Goal: Information Seeking & Learning: Find specific fact

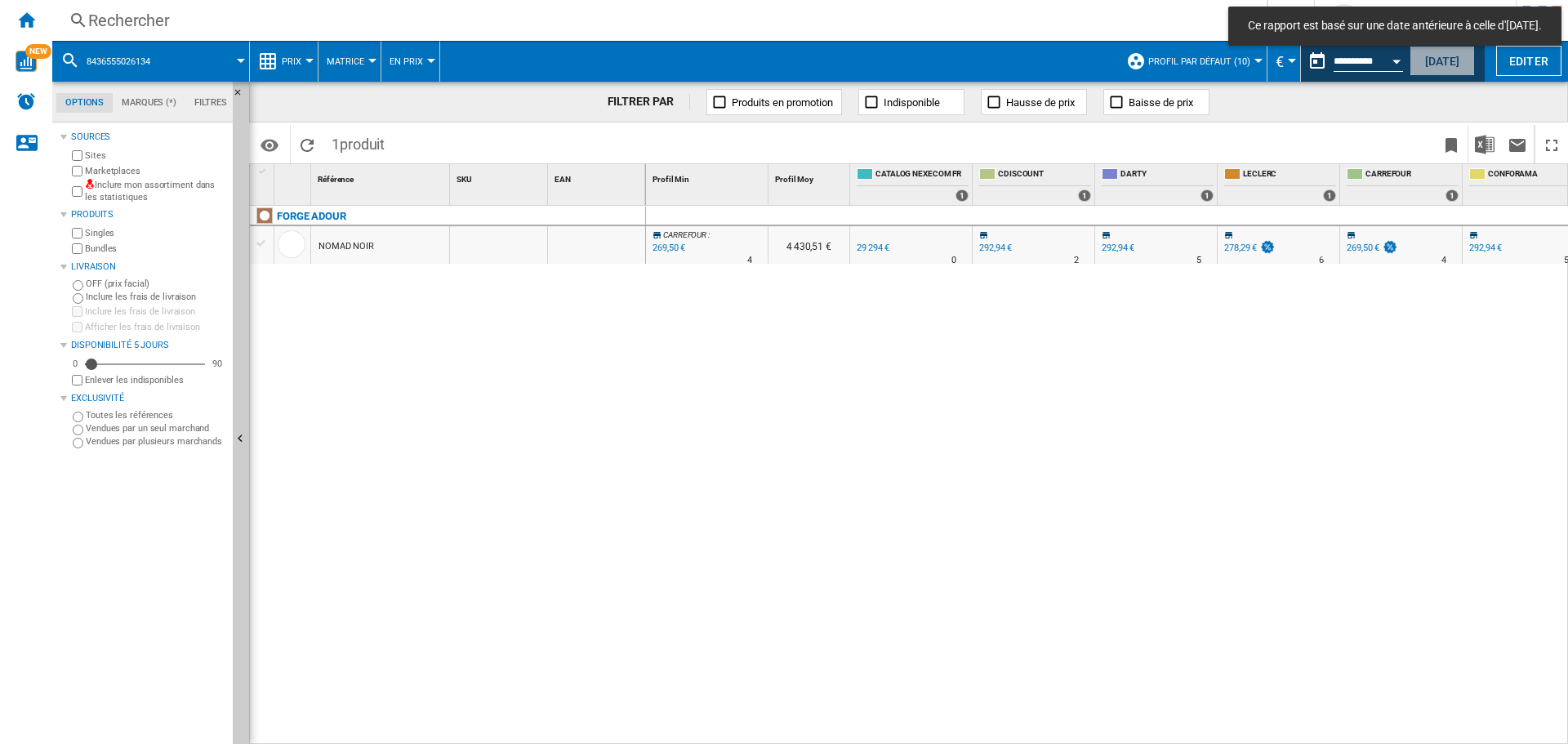
click at [1439, 73] on button "[DATE]" at bounding box center [1442, 61] width 66 height 30
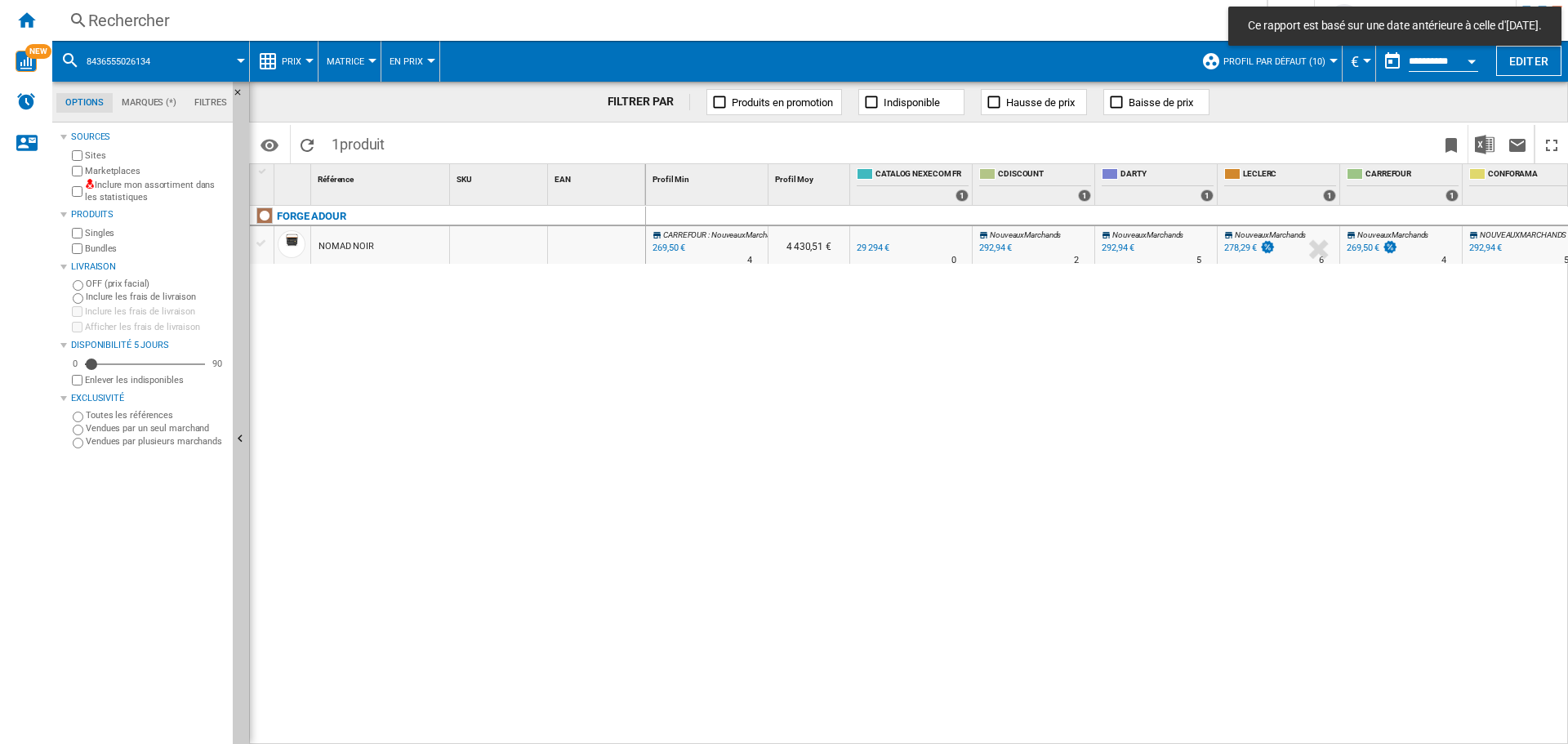
click at [253, 19] on div "Rechercher" at bounding box center [656, 20] width 1136 height 23
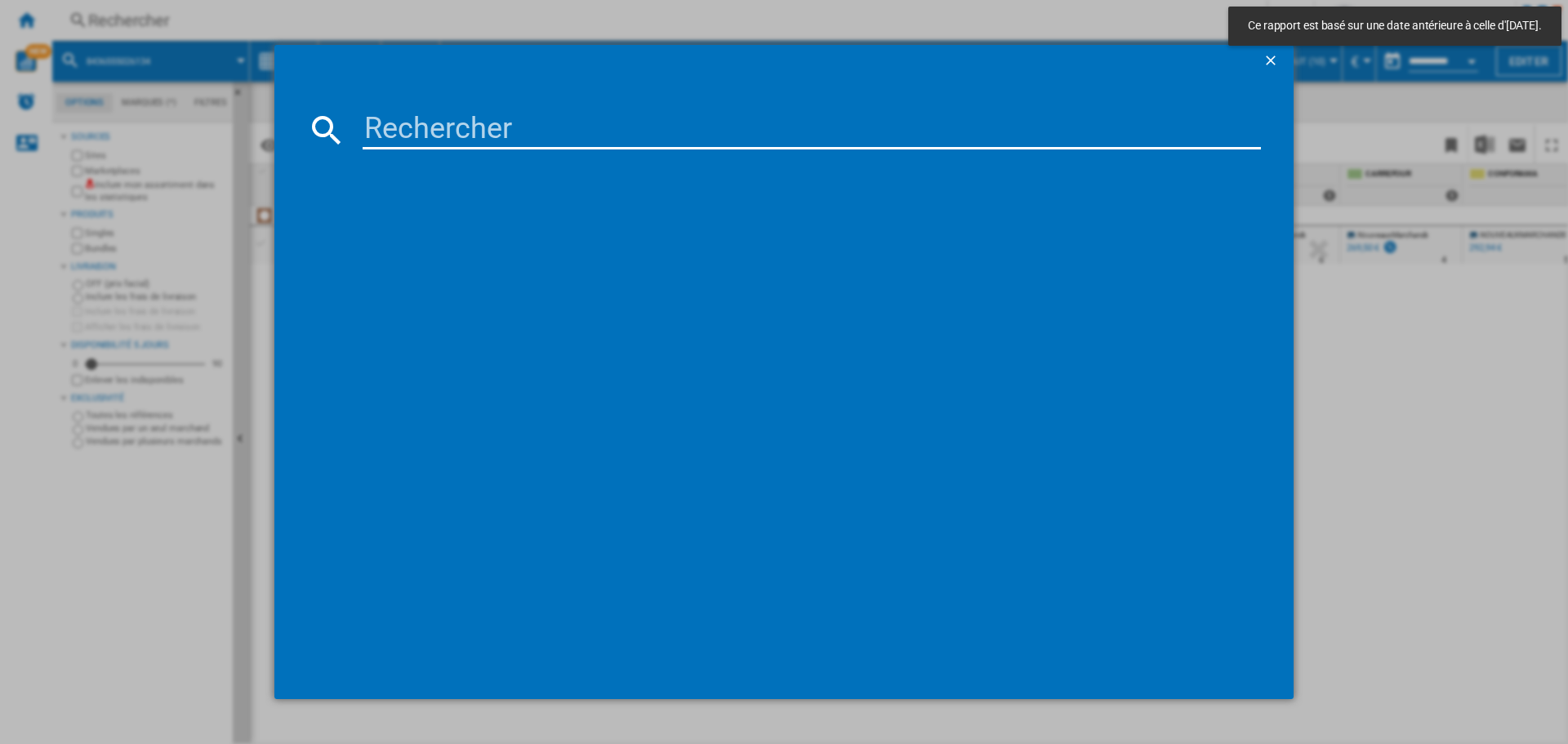
click at [401, 117] on input at bounding box center [812, 129] width 899 height 39
paste input "6941812771921"
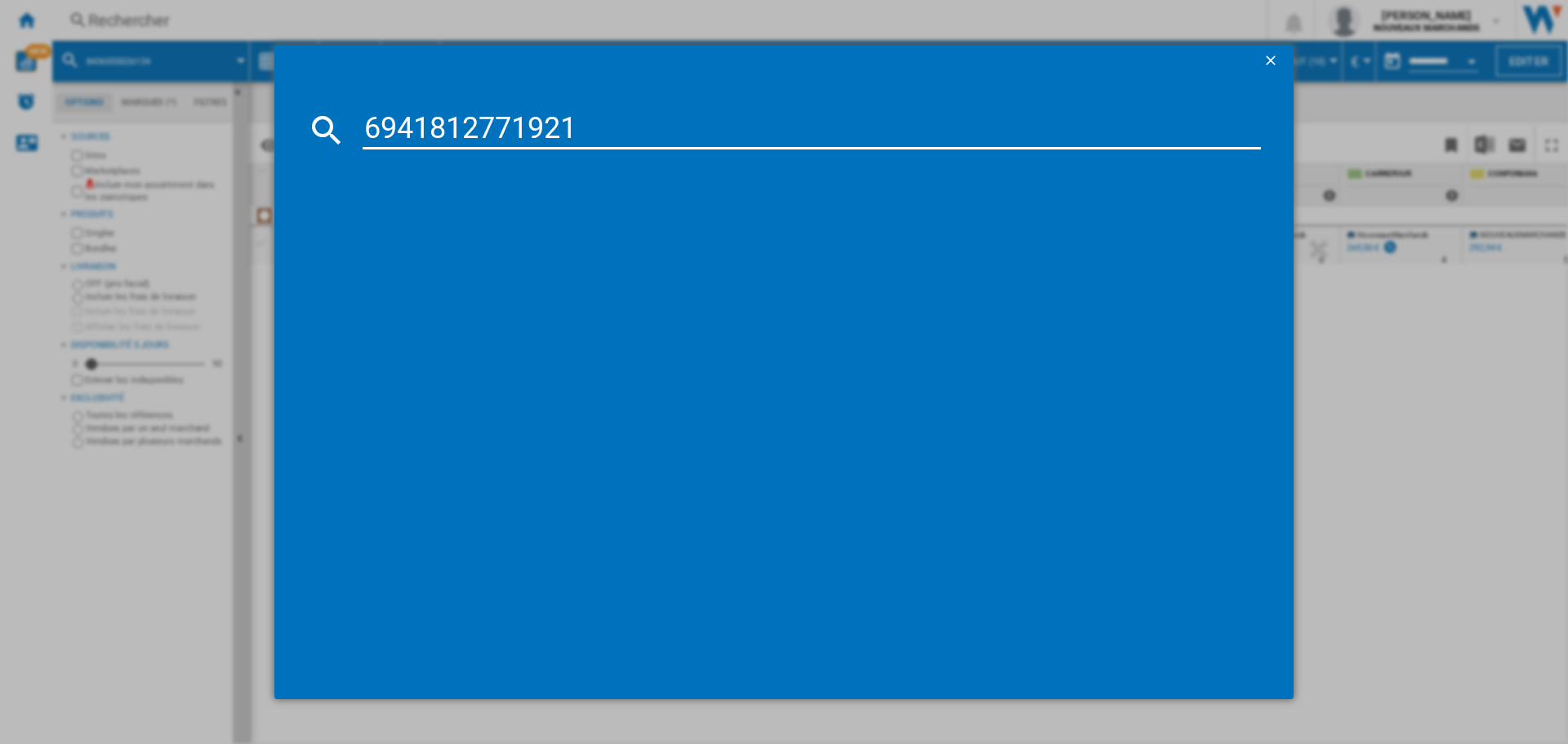
type input "6941812771921"
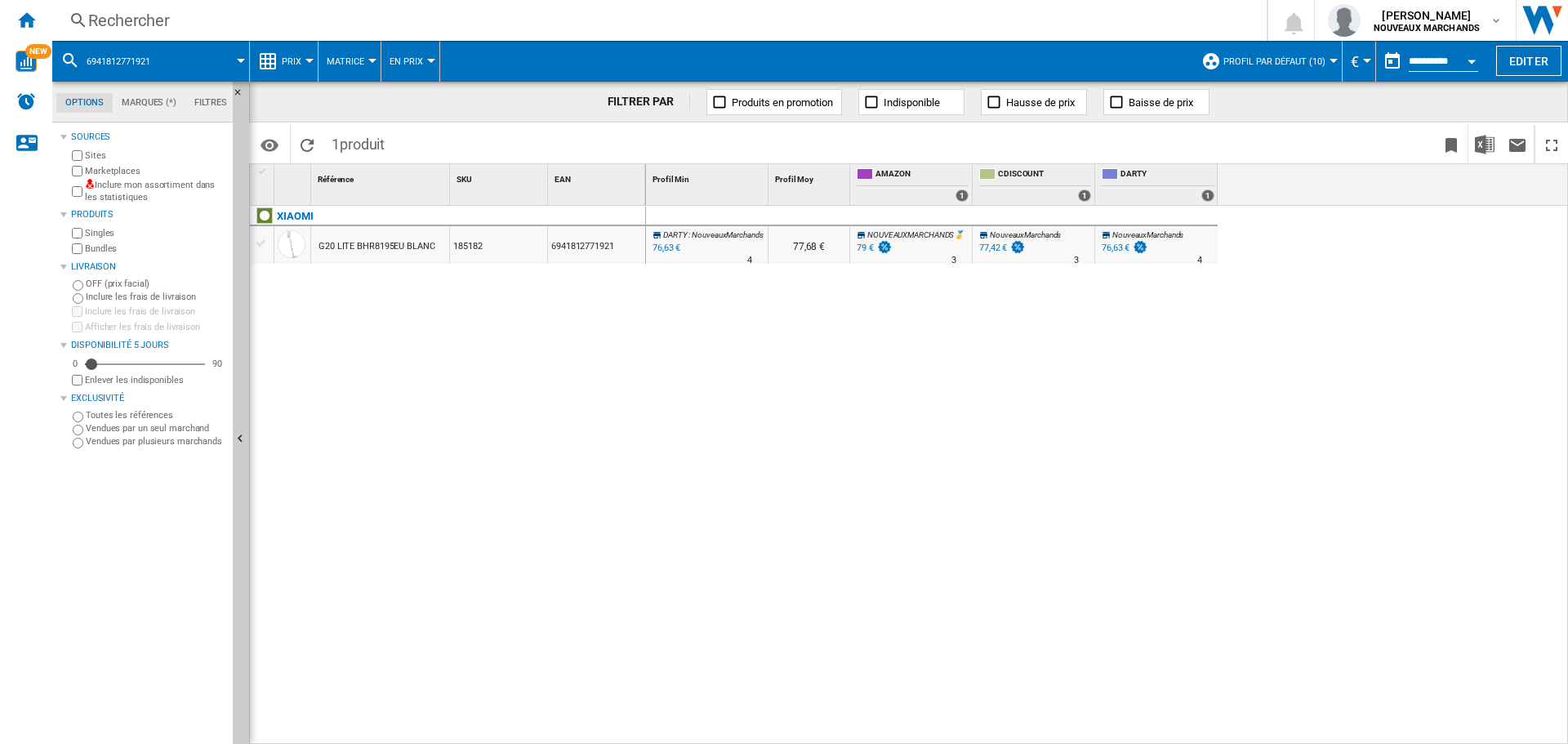
click at [871, 246] on div "79 €" at bounding box center [865, 248] width 17 height 11
